Goal: Find specific page/section: Find specific page/section

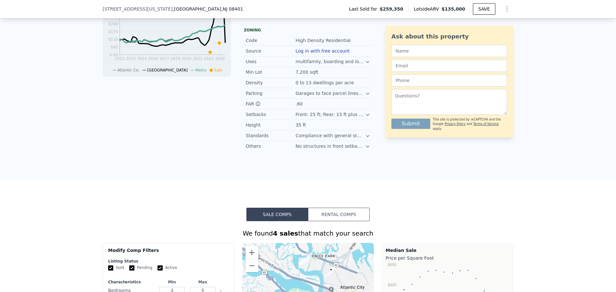
scroll to position [2, 0]
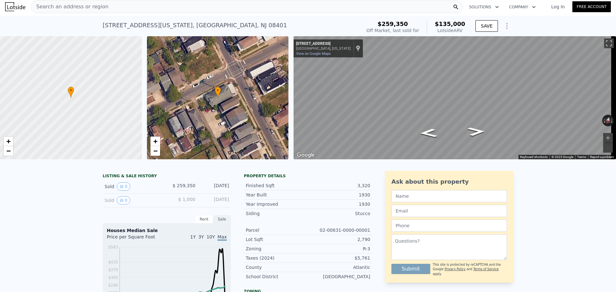
click at [64, 9] on span "Search an address or region" at bounding box center [69, 7] width 77 height 8
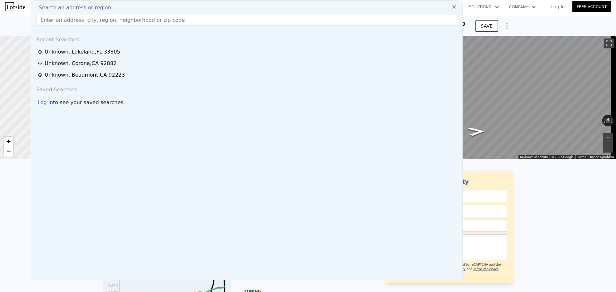
click at [66, 22] on input "text" at bounding box center [246, 20] width 421 height 12
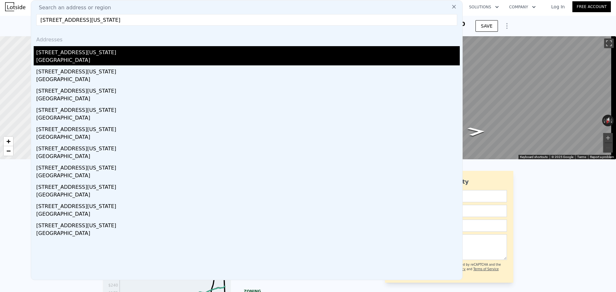
type input "[STREET_ADDRESS][US_STATE]"
click at [117, 50] on div "[STREET_ADDRESS][US_STATE]" at bounding box center [248, 51] width 424 height 10
